Goal: Transaction & Acquisition: Obtain resource

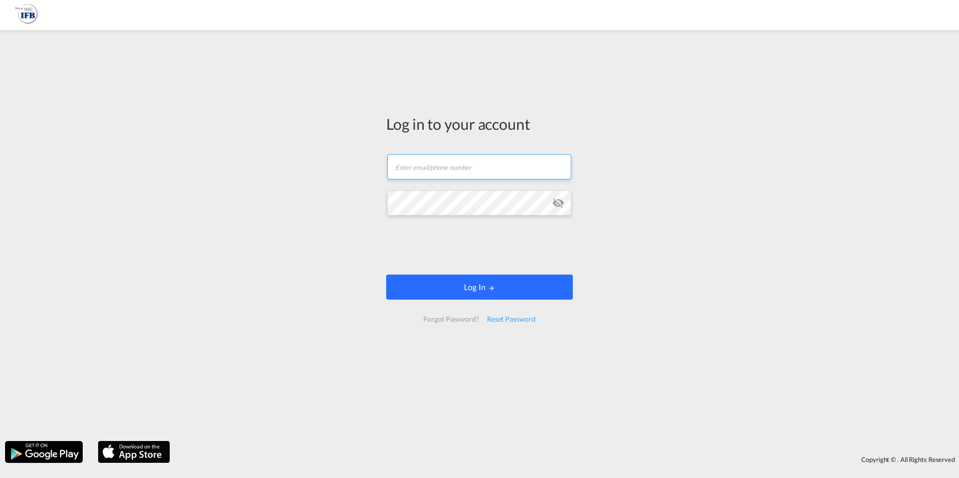
type input "[EMAIL_ADDRESS][DOMAIN_NAME]"
click at [425, 285] on button "Log In" at bounding box center [479, 287] width 187 height 25
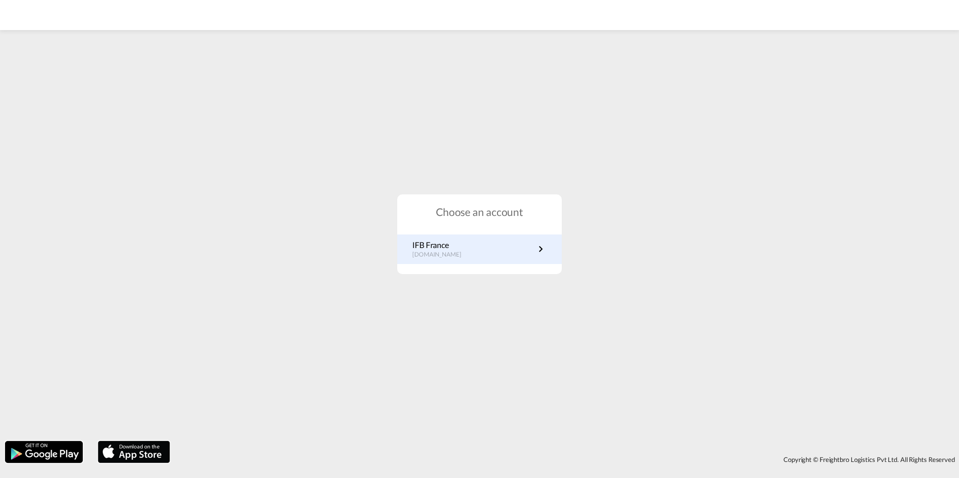
click at [443, 260] on div "IFB France [DOMAIN_NAME]" at bounding box center [479, 250] width 164 height 30
click at [444, 256] on p "[DOMAIN_NAME]" at bounding box center [441, 255] width 59 height 9
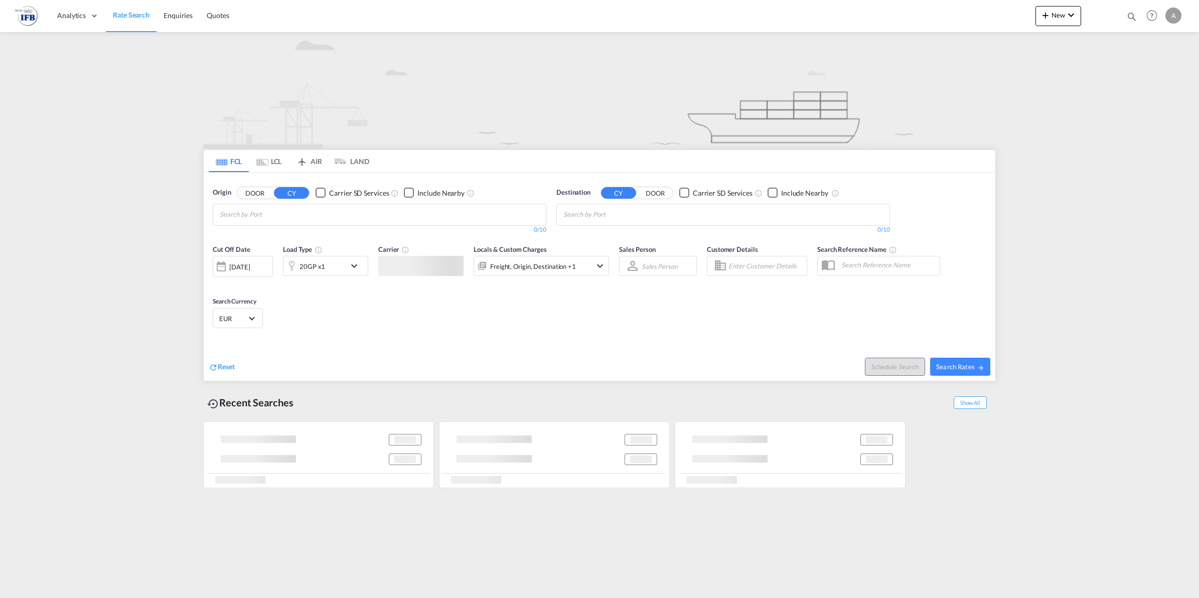
click at [255, 215] on input "Chips input." at bounding box center [267, 215] width 95 height 16
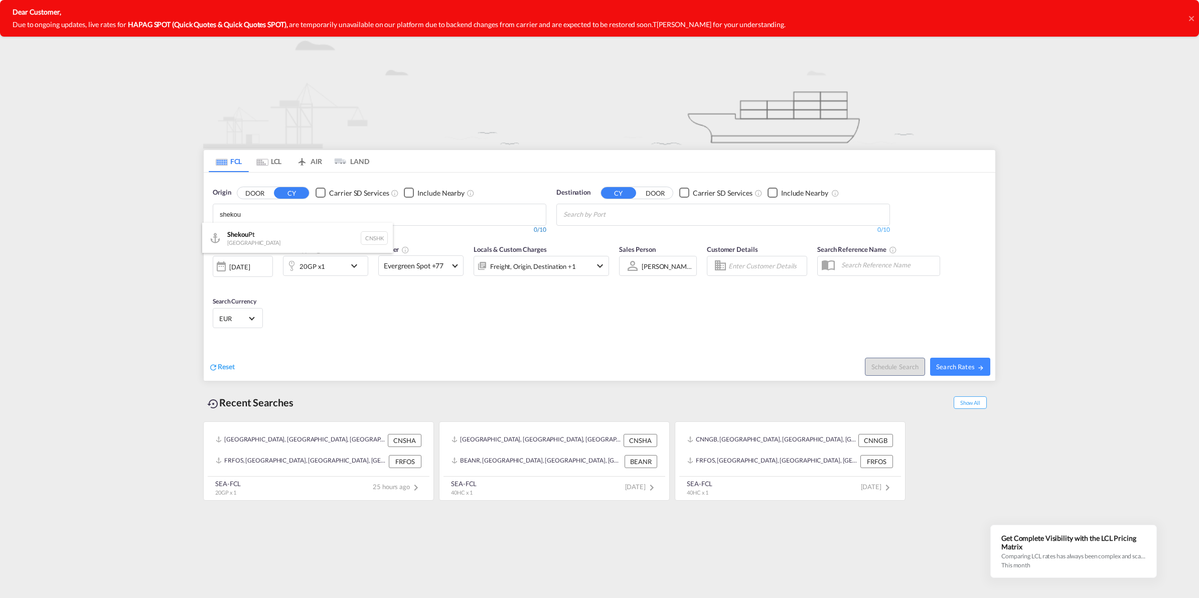
type input "shekou"
click at [256, 229] on div "Shekou Pt China CNSHK" at bounding box center [297, 238] width 191 height 30
type input "yantian"
click at [328, 235] on div "Yantian Pt China CNYTN" at bounding box center [378, 238] width 191 height 30
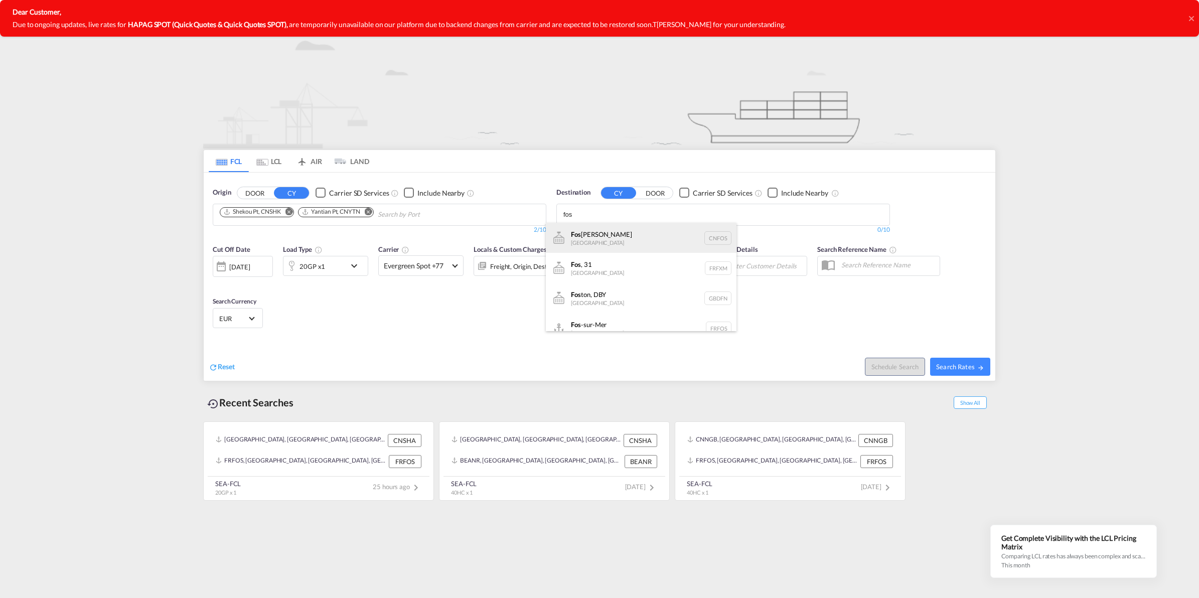
type input "fos"
click at [614, 233] on div "Fos han, GD China CNFOS" at bounding box center [641, 238] width 191 height 30
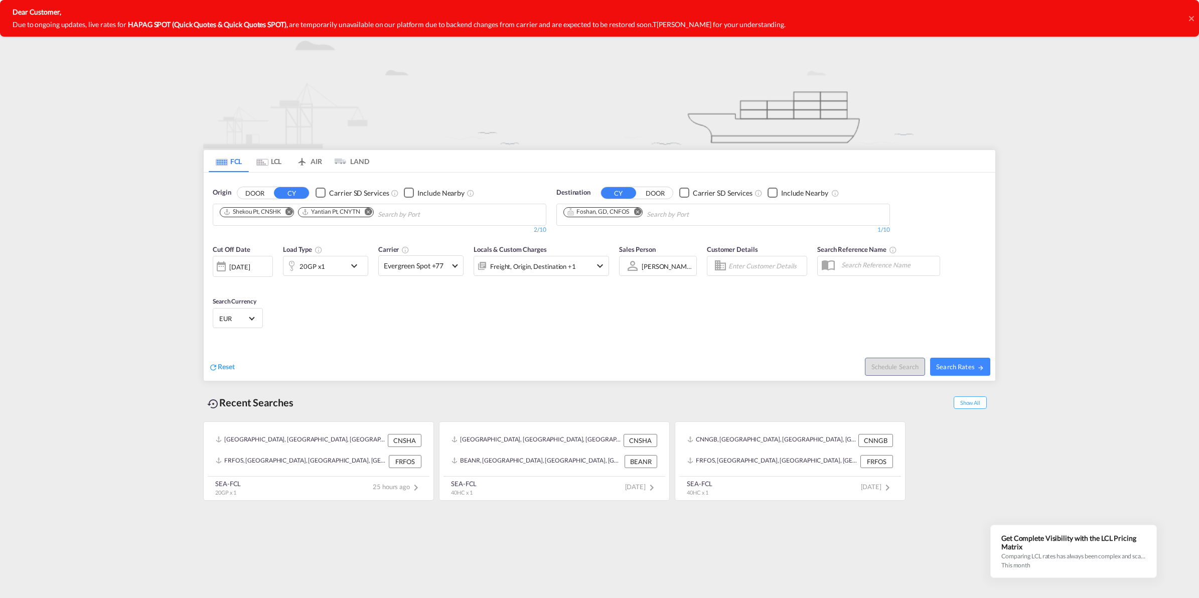
click at [638, 209] on md-icon "Remove" at bounding box center [637, 212] width 8 height 8
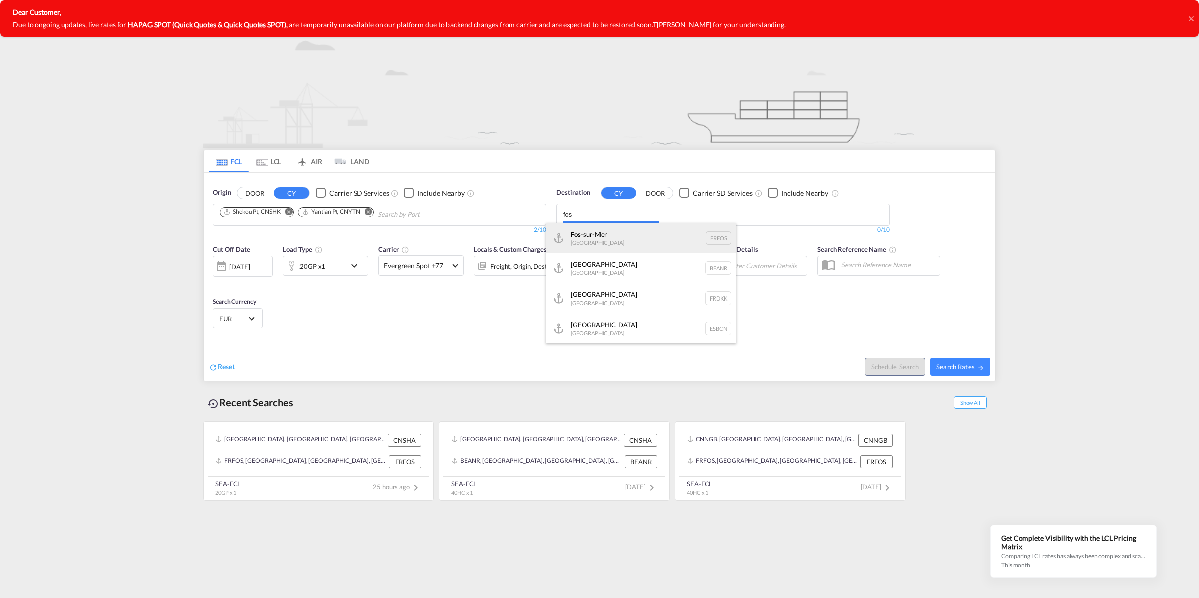
type input "fos"
click at [625, 232] on div "Fos -sur-Mer France FRFOS" at bounding box center [641, 238] width 191 height 30
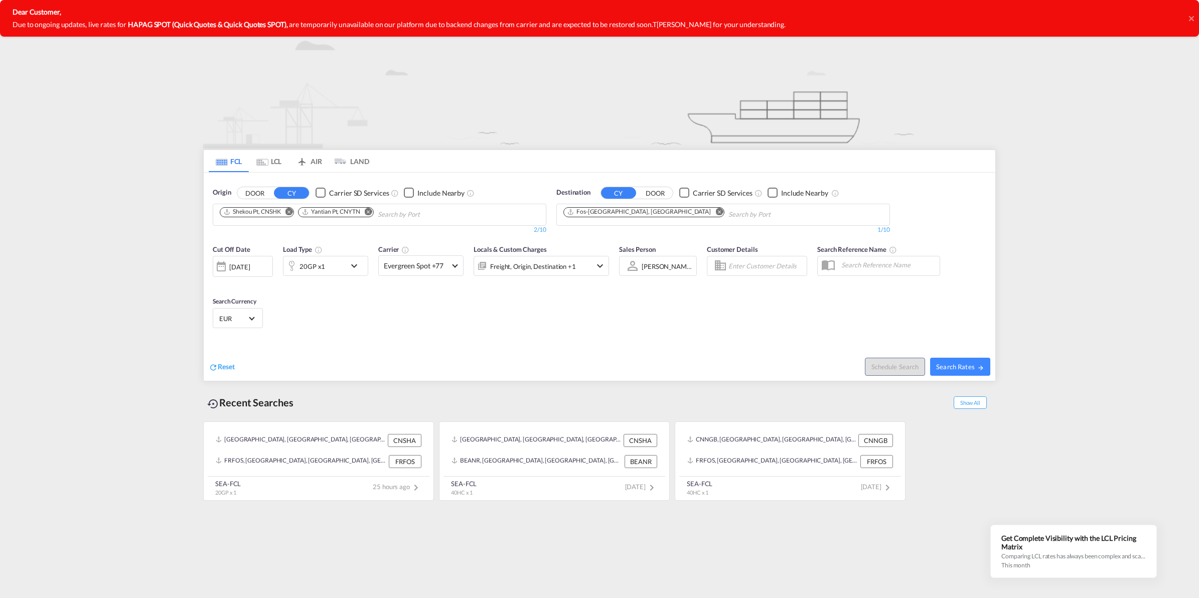
click at [344, 265] on div "20GP x1" at bounding box center [314, 266] width 62 height 20
click at [332, 306] on input "20000" at bounding box center [330, 309] width 40 height 17
type input "3500"
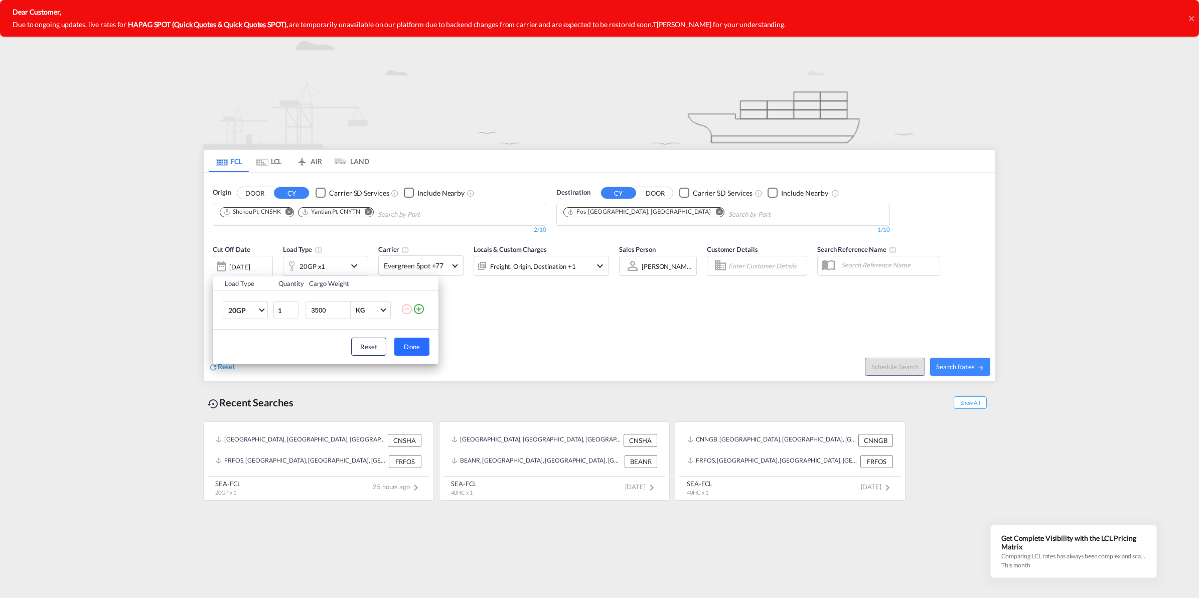
click at [419, 347] on button "Done" at bounding box center [411, 346] width 35 height 18
click at [246, 262] on div "12 Sep 2025" at bounding box center [243, 266] width 60 height 21
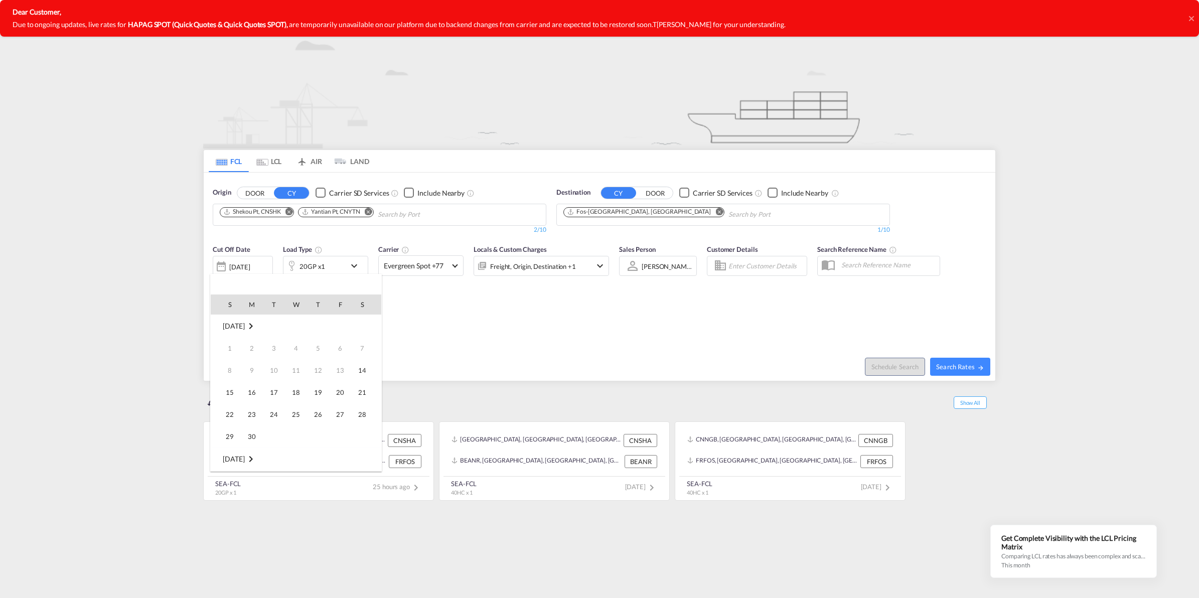
scroll to position [399, 0]
click at [295, 417] on span "24" at bounding box center [296, 414] width 20 height 20
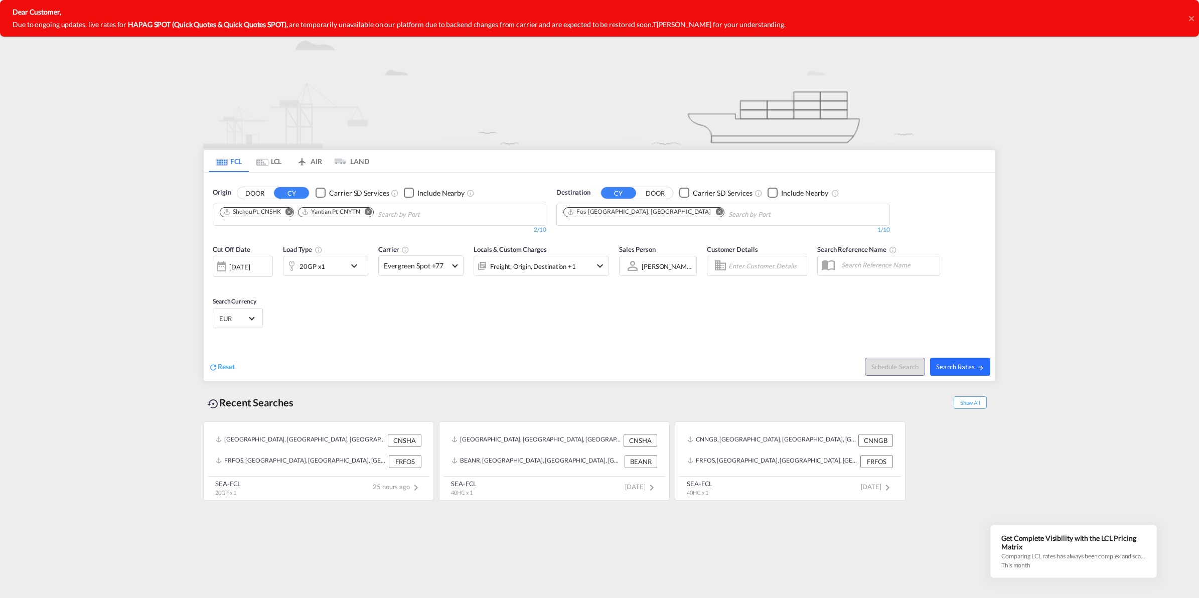
click at [954, 366] on span "Search Rates" at bounding box center [960, 367] width 48 height 8
type input "CNSHK,CNYTN to FRFOS / 24 Sep 2025"
